Goal: Navigation & Orientation: Understand site structure

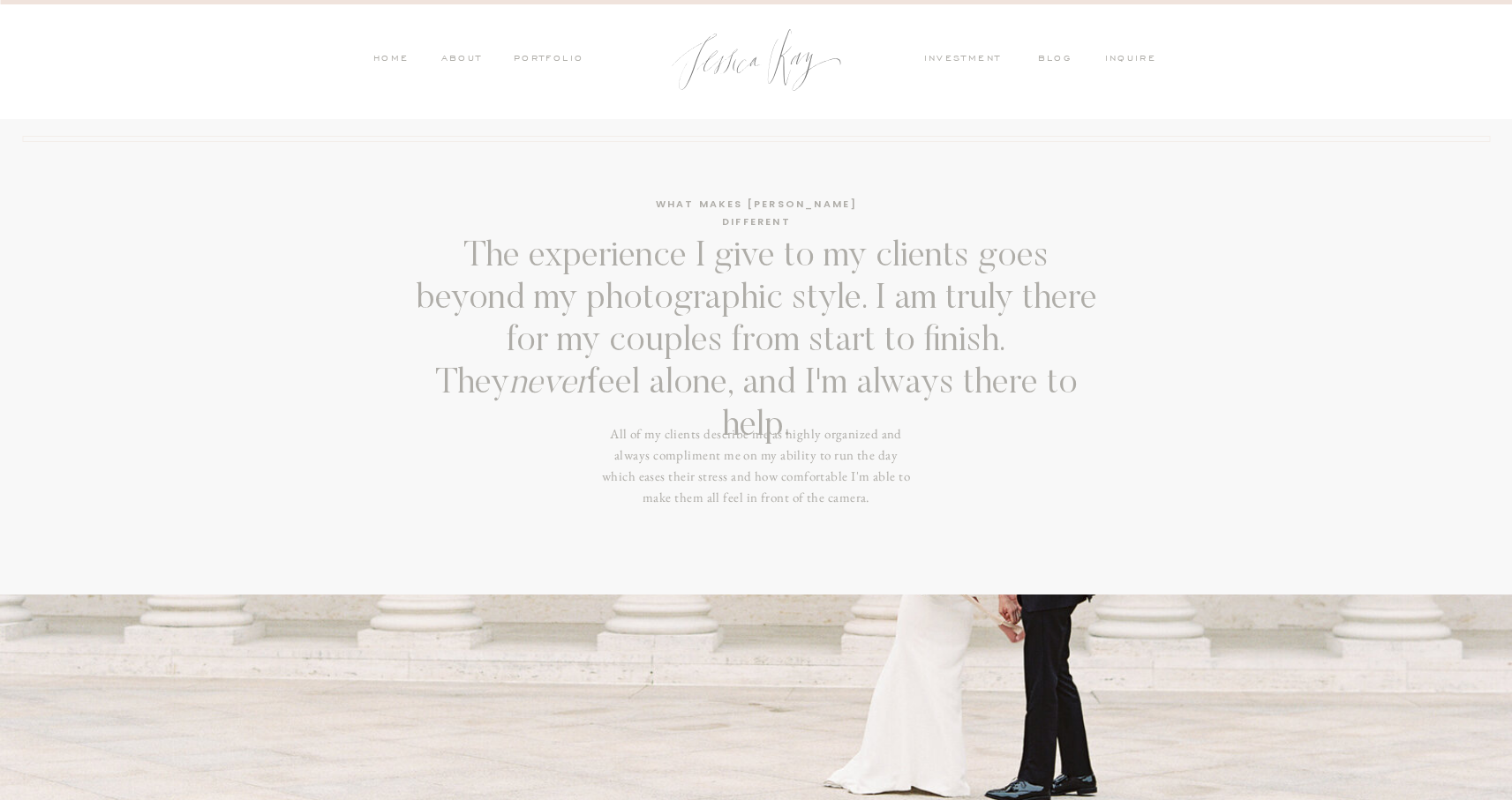
click at [545, 60] on nav "PORTFOLIO" at bounding box center [547, 60] width 73 height 16
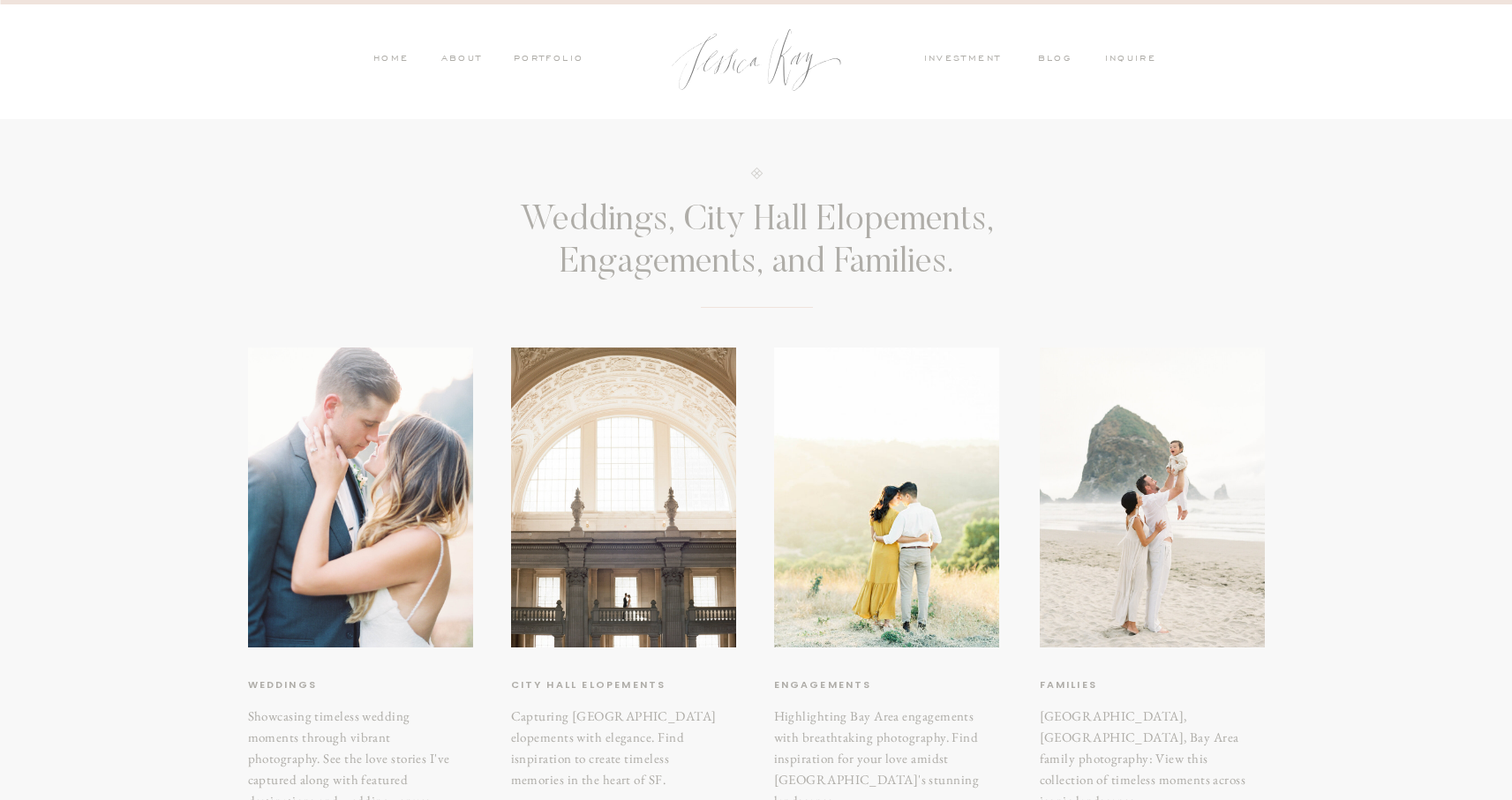
click at [387, 64] on nav "HOME" at bounding box center [391, 60] width 37 height 16
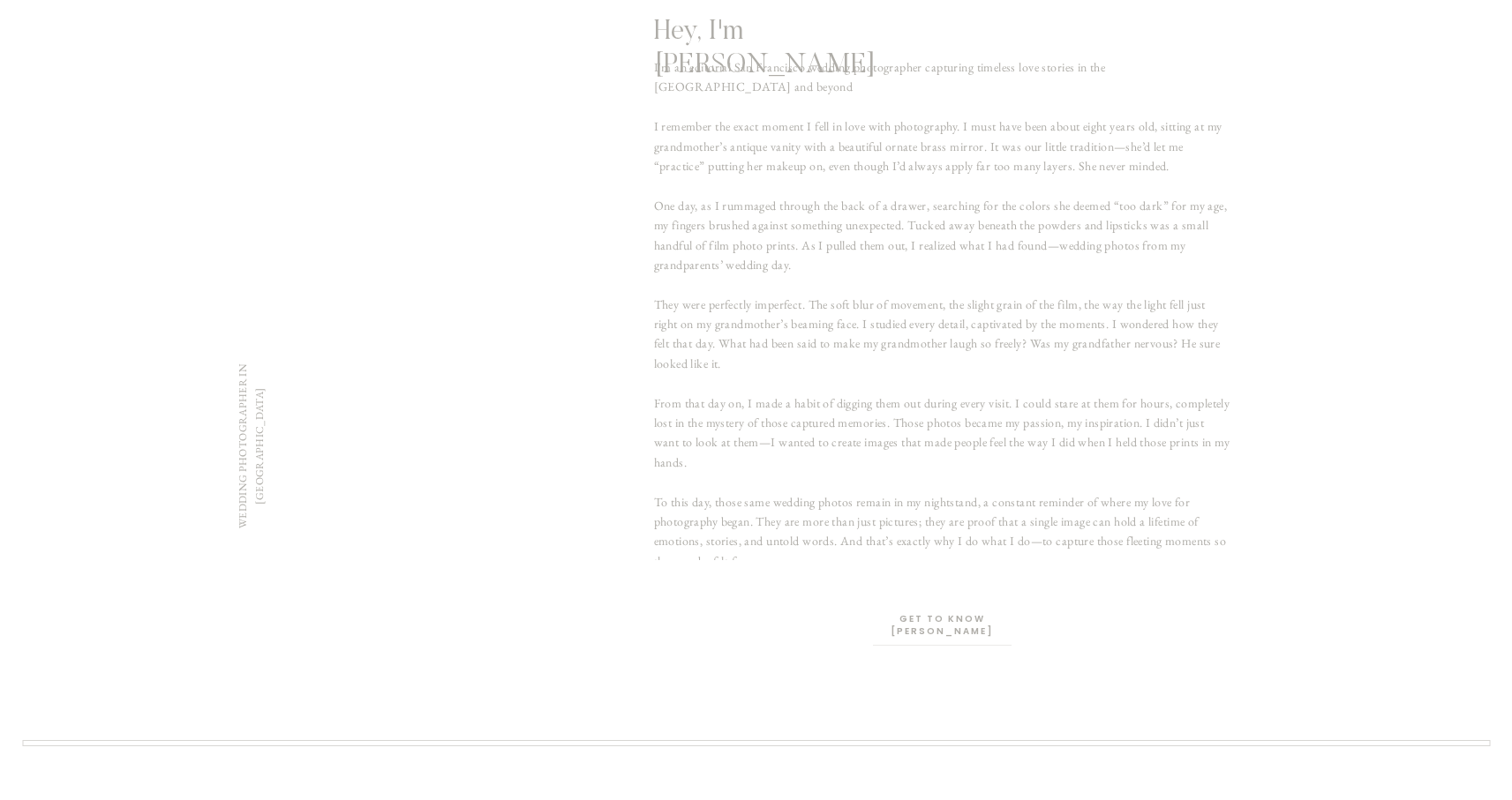
scroll to position [1038, 0]
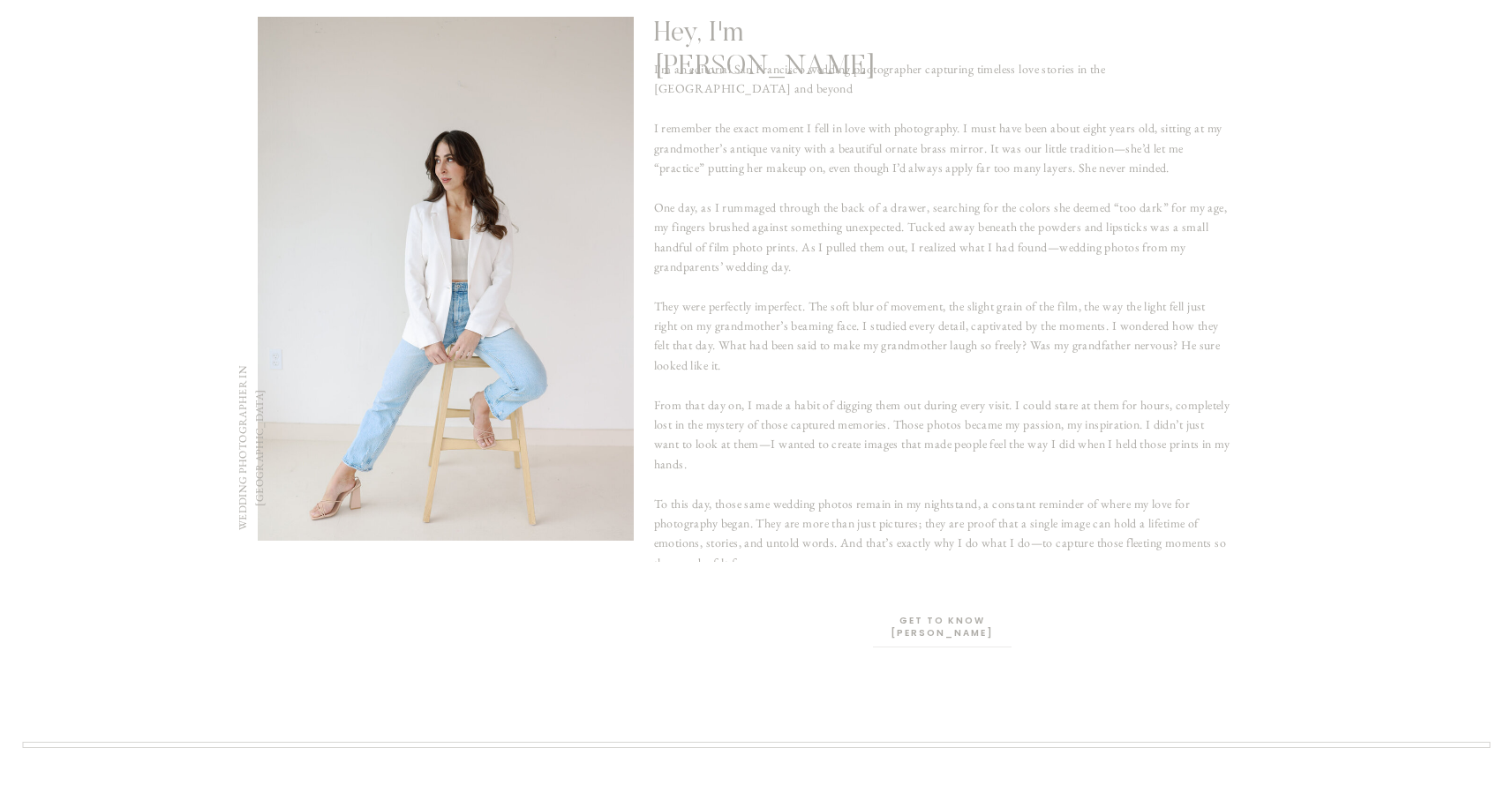
click at [934, 623] on p "Get to know [PERSON_NAME]" at bounding box center [941, 623] width 131 height 17
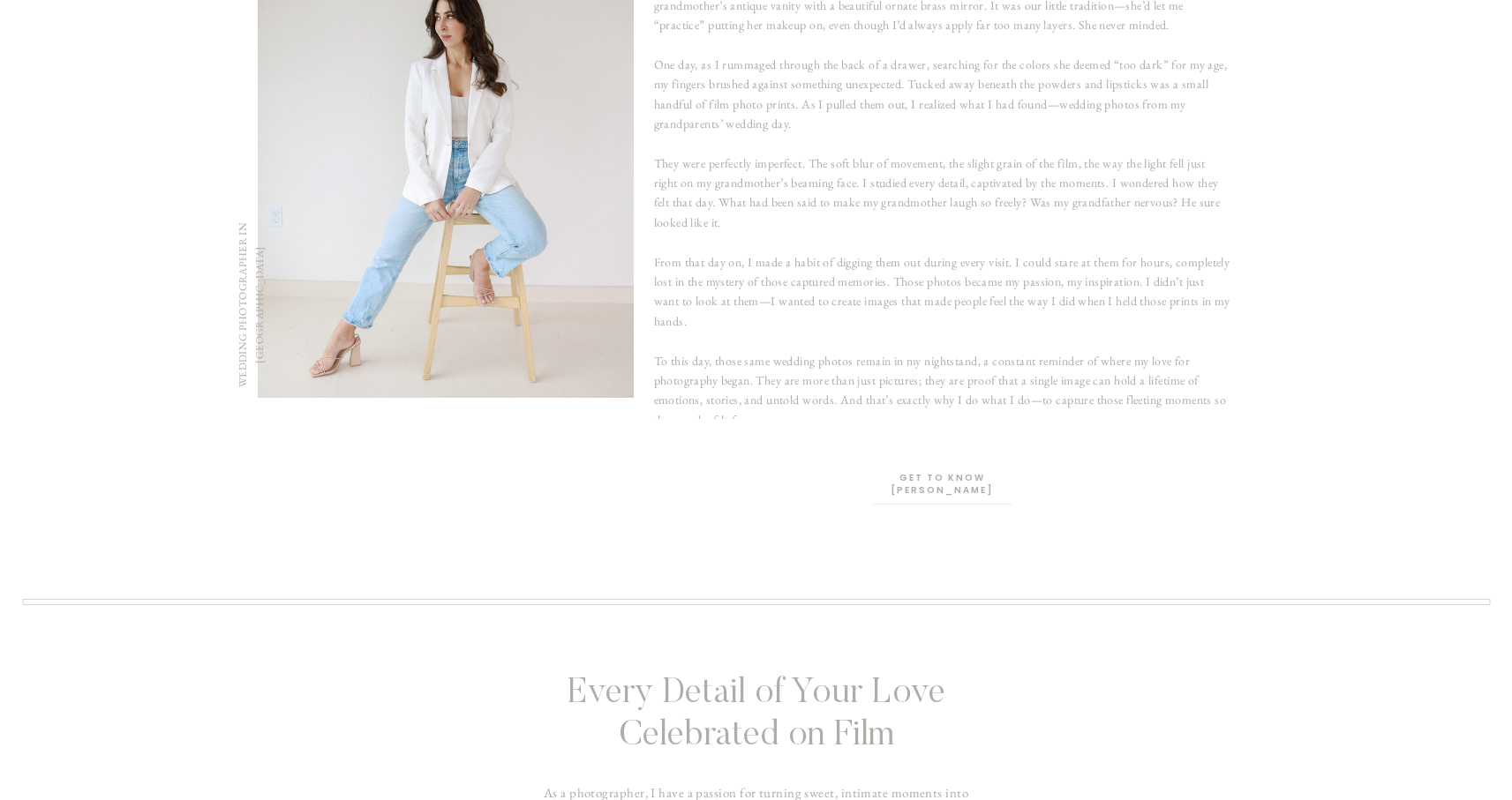
scroll to position [1185, 0]
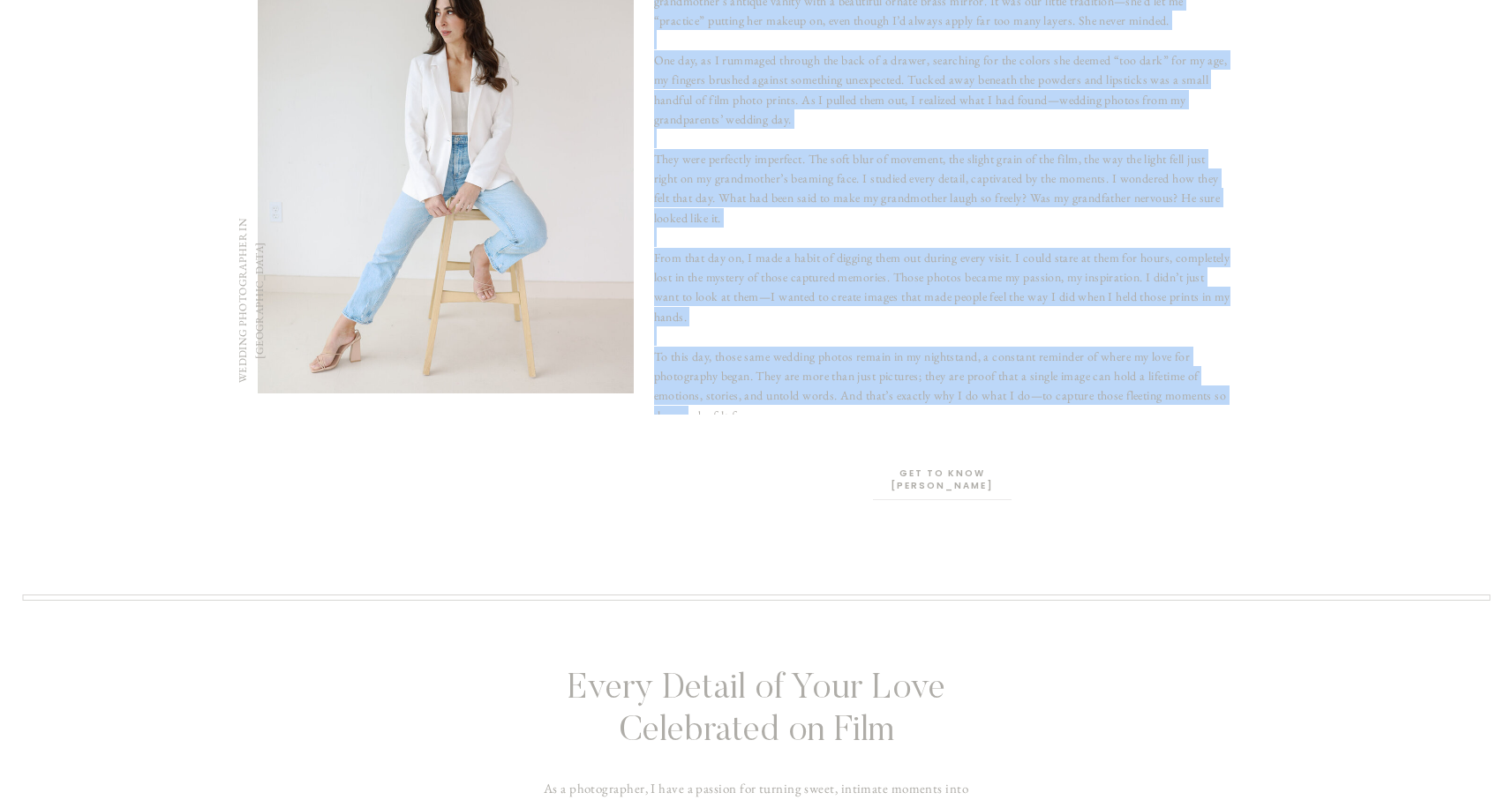
drag, startPoint x: 688, startPoint y: 408, endPoint x: 755, endPoint y: 428, distance: 69.9
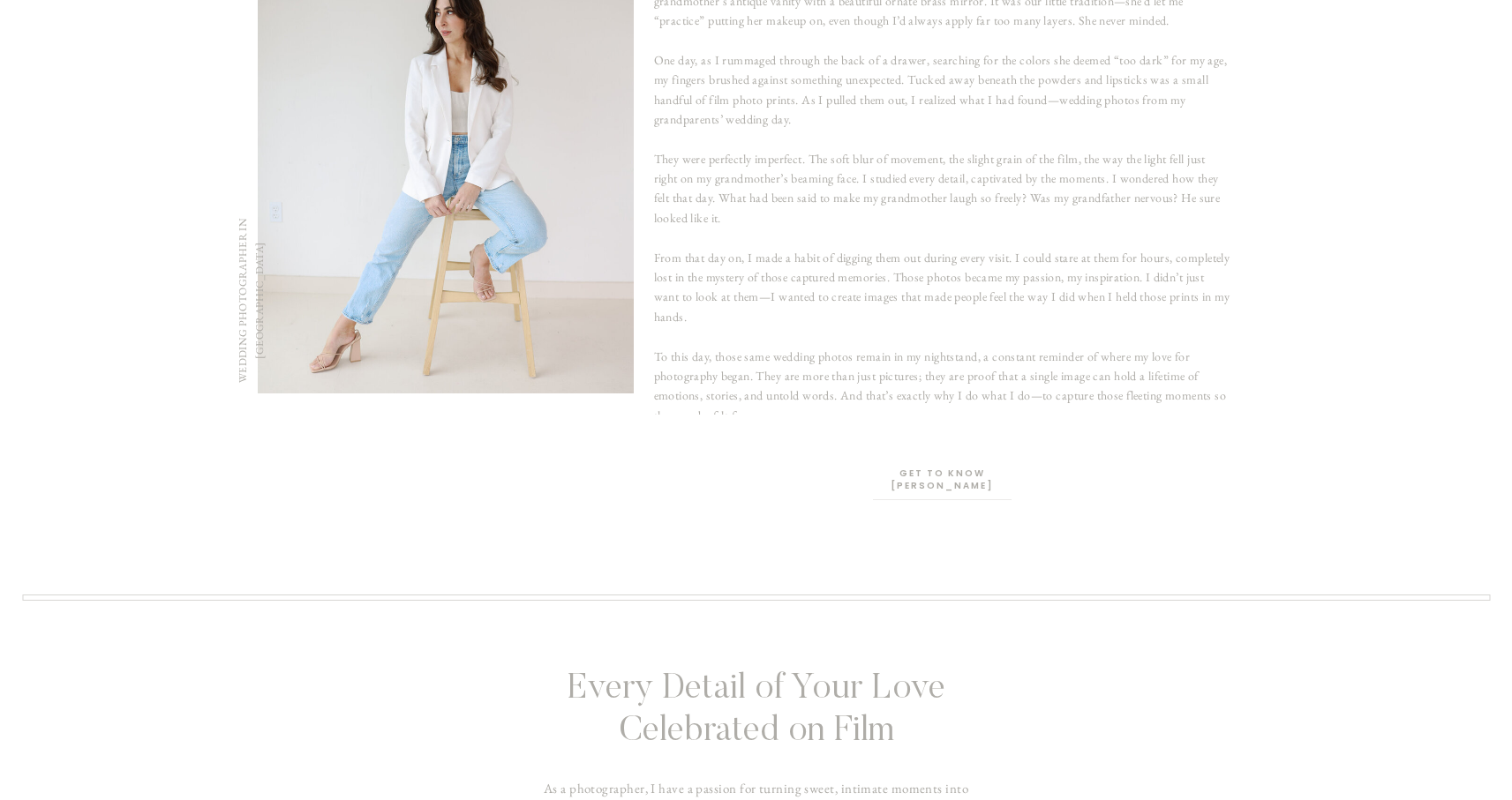
click at [731, 412] on p "I'm an editorial San Francisco wedding photographer capturing timeless love sto…" at bounding box center [942, 162] width 577 height 503
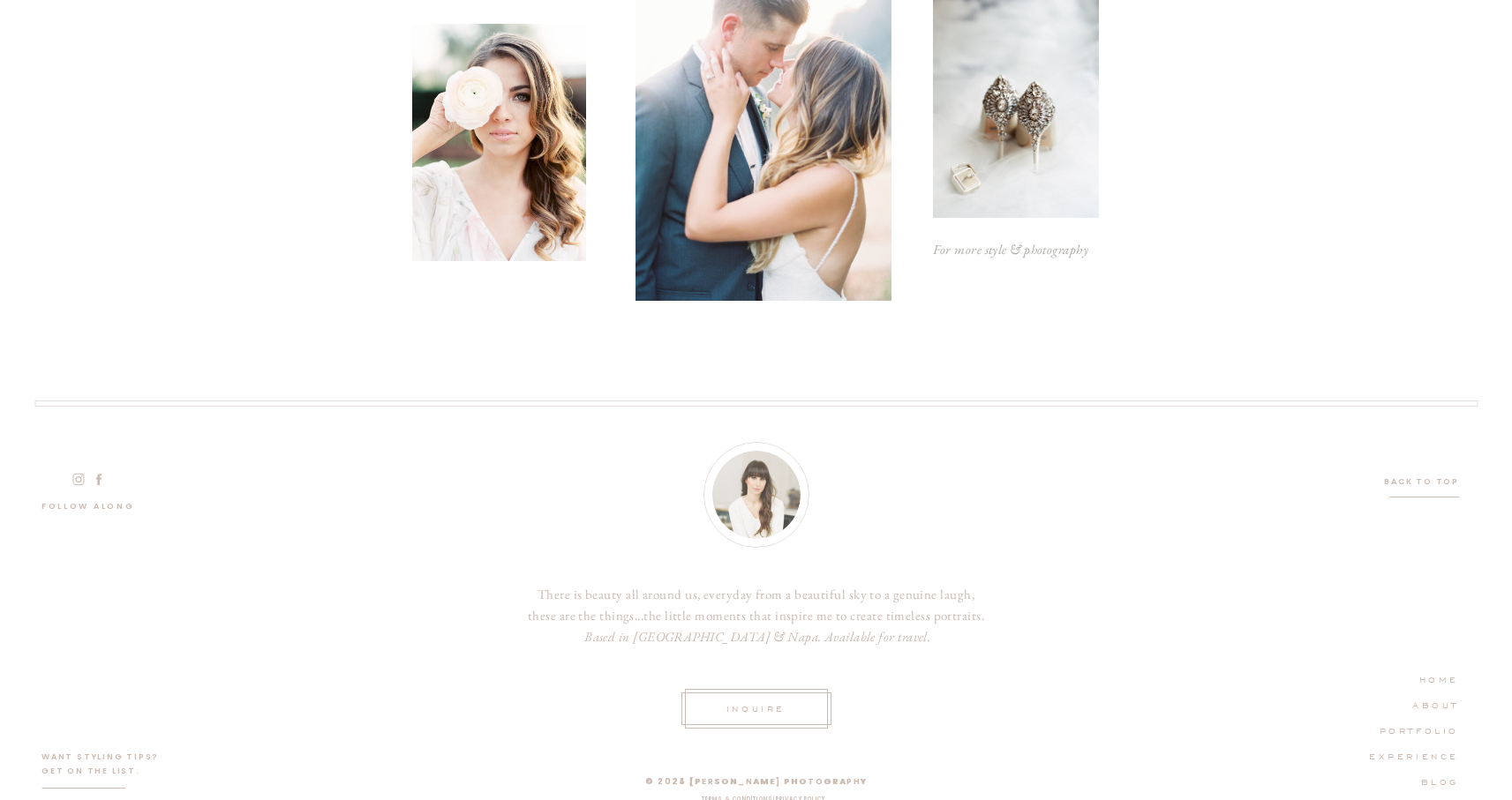
scroll to position [5220, 0]
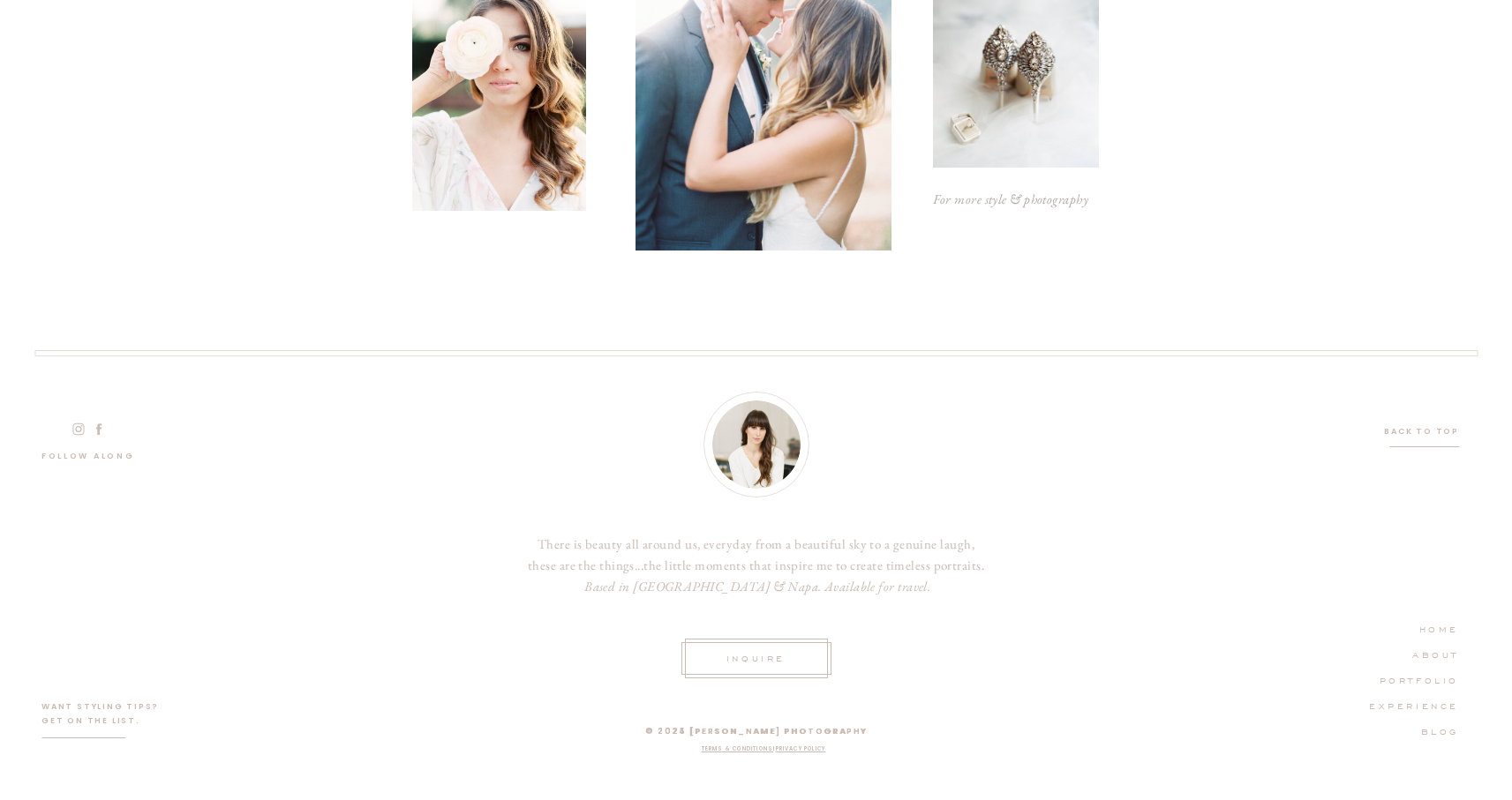
click at [1448, 432] on nav "Back to top" at bounding box center [1422, 432] width 76 height 15
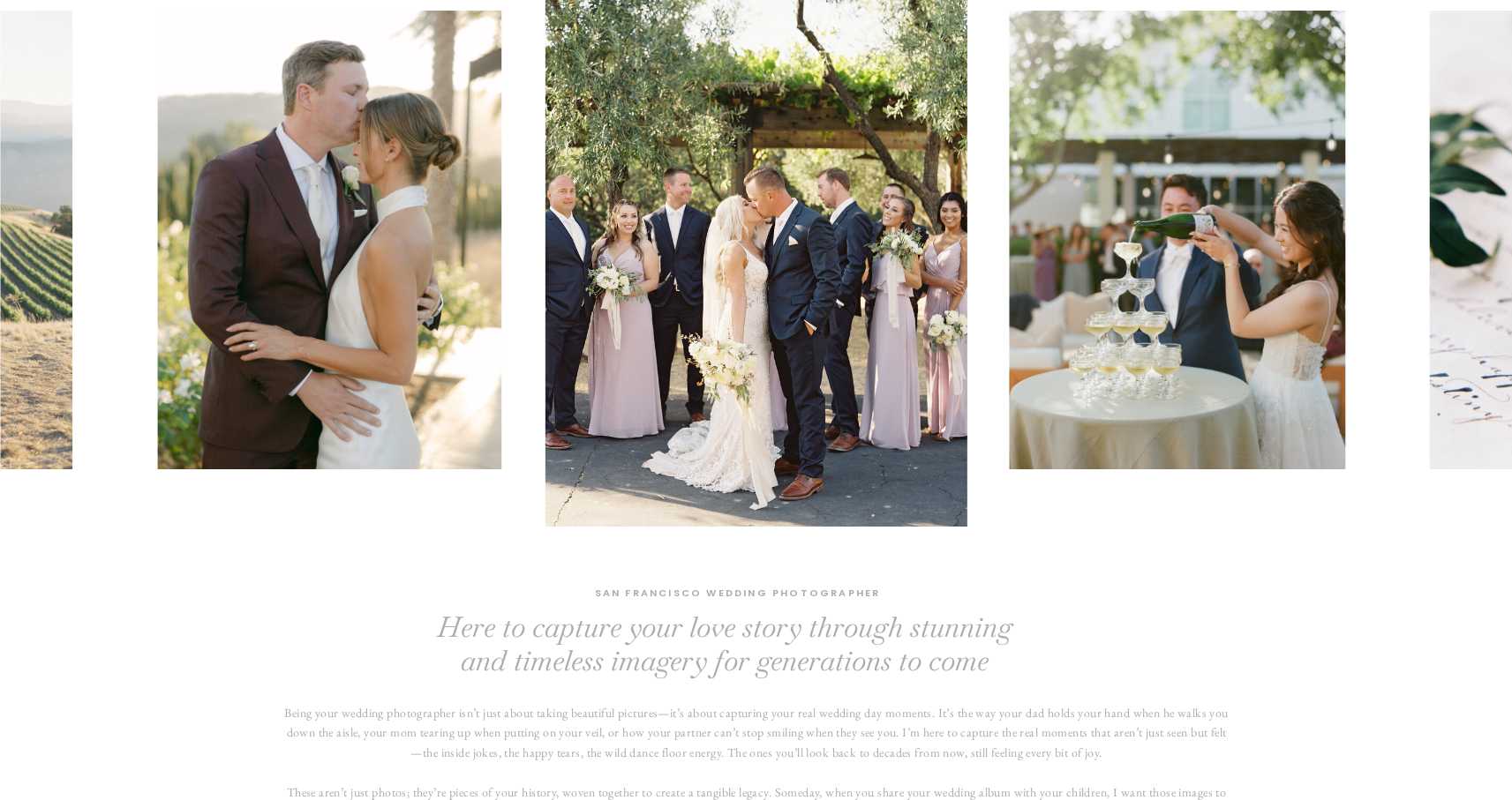
scroll to position [0, 0]
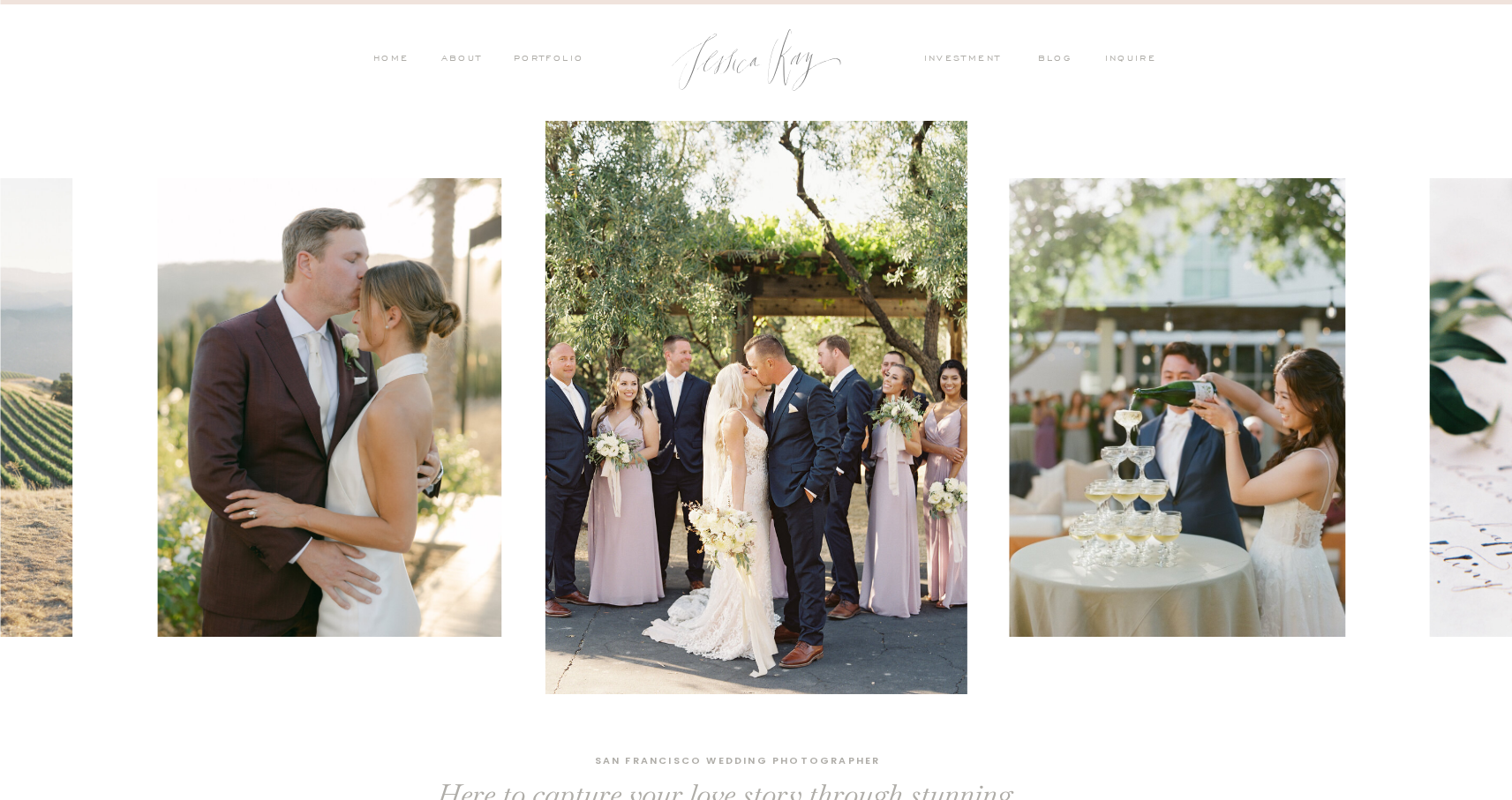
click at [462, 58] on nav "ABOUT" at bounding box center [459, 60] width 46 height 16
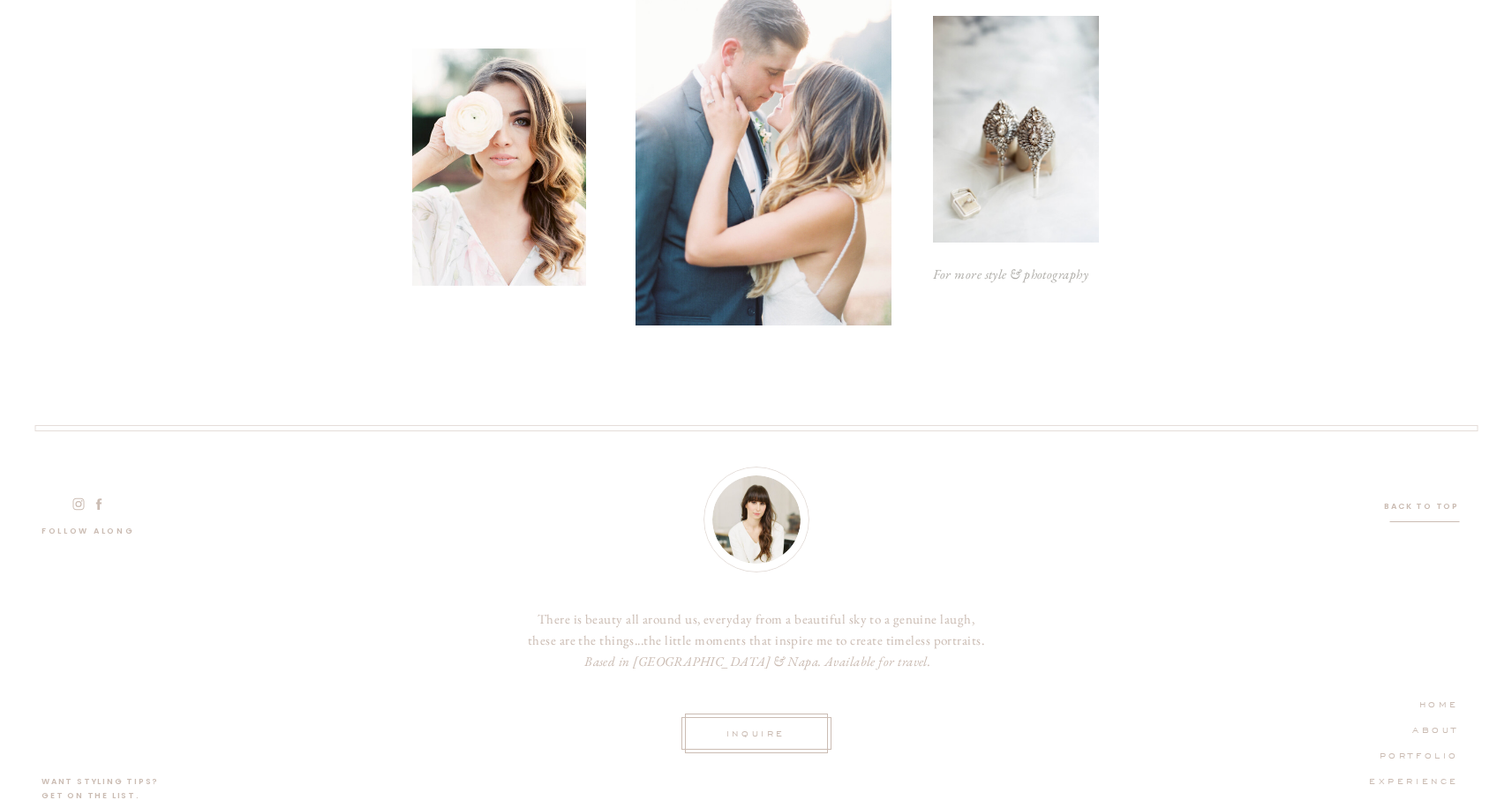
scroll to position [4724, 0]
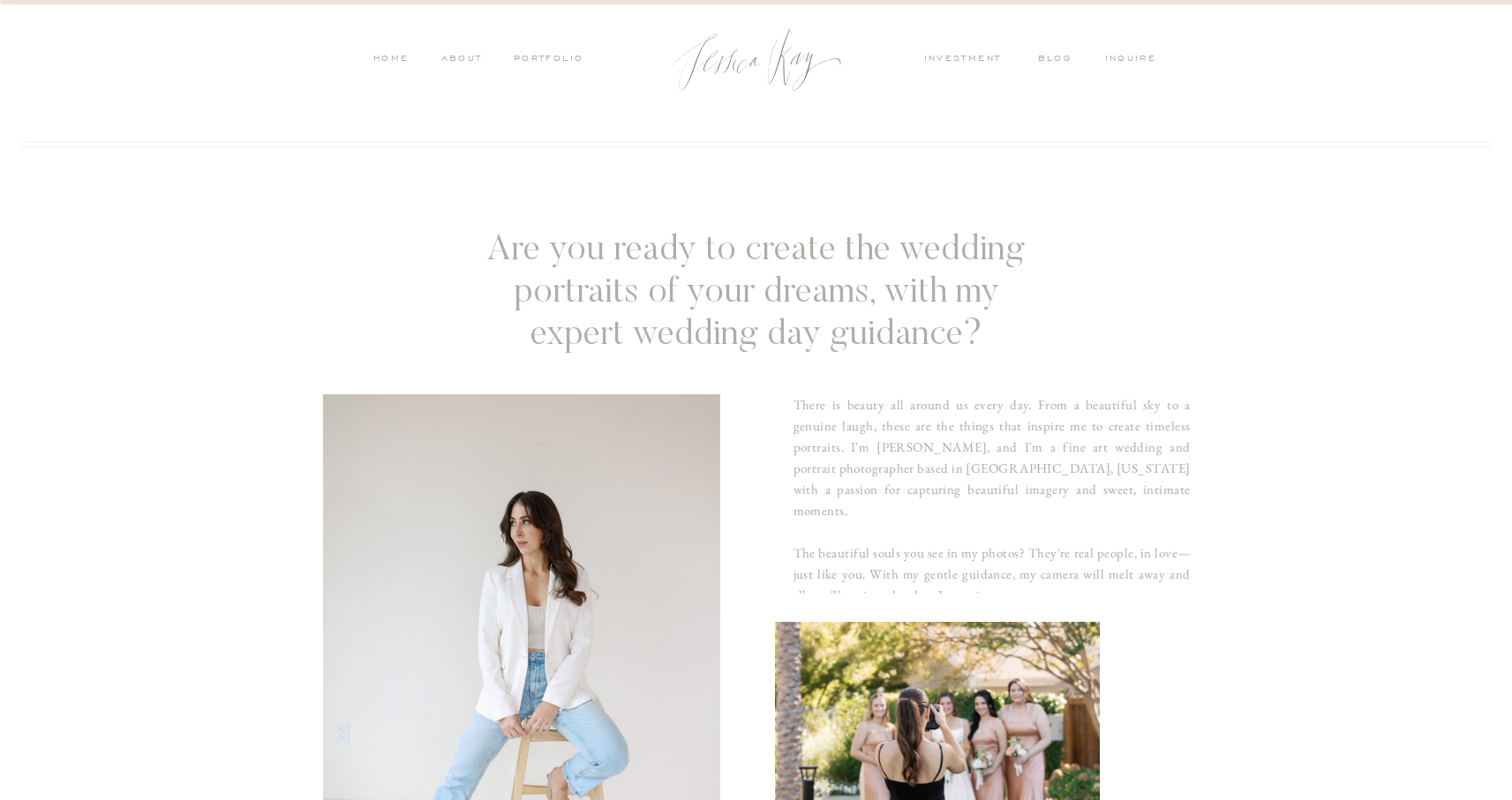
click at [540, 60] on nav "PORTFOLIO" at bounding box center [547, 60] width 73 height 16
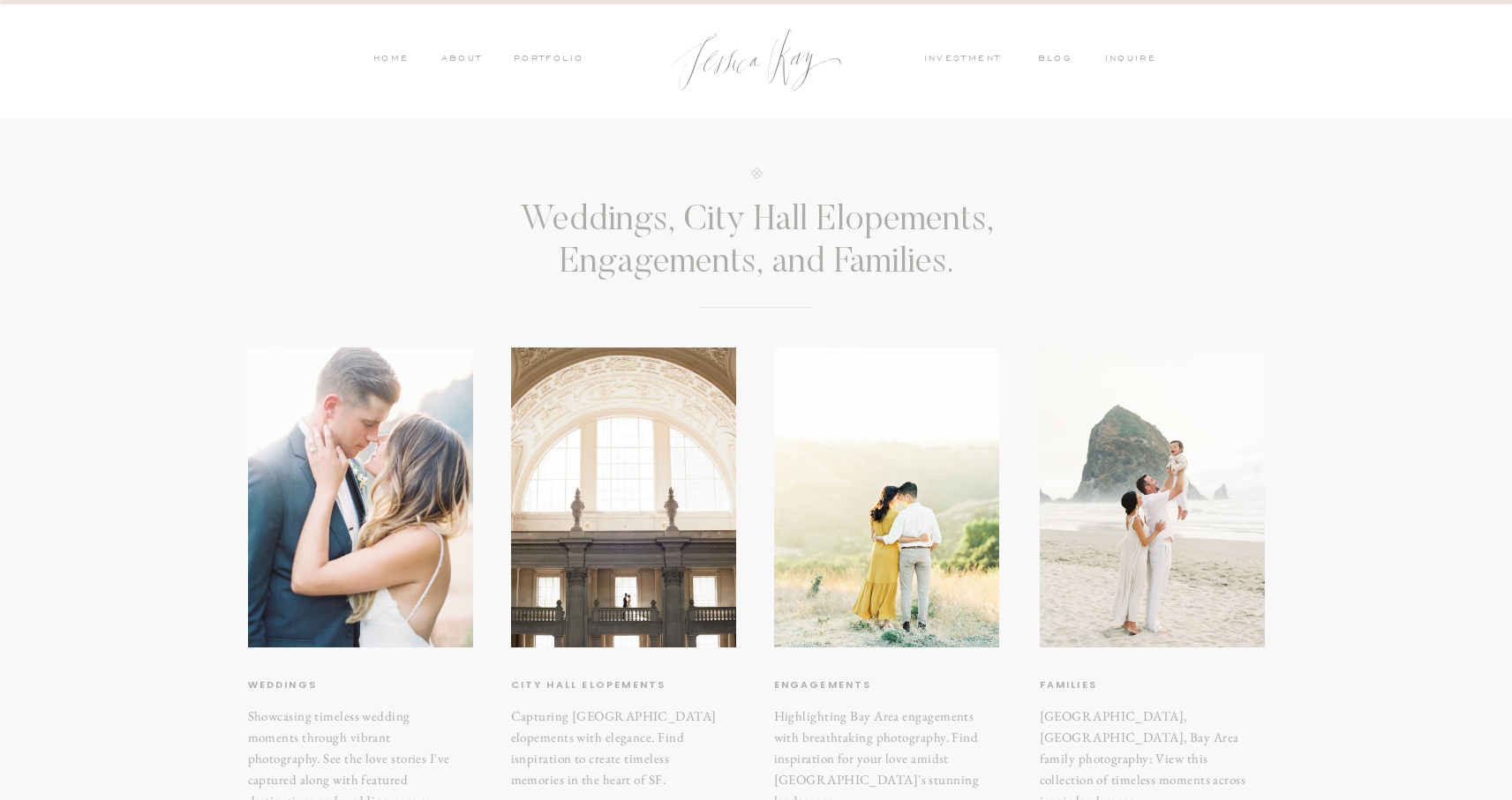
click at [1065, 61] on nav "blog" at bounding box center [1061, 60] width 46 height 16
